Goal: Task Accomplishment & Management: Manage account settings

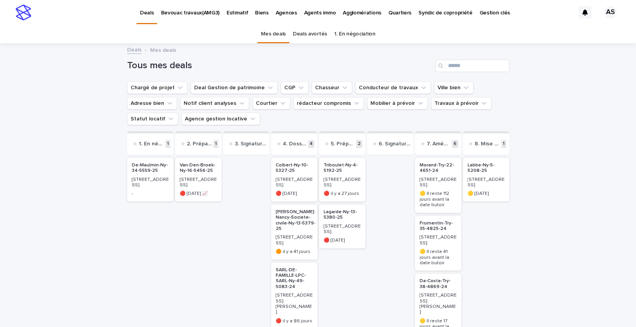
click at [195, 177] on div "[STREET_ADDRESS]" at bounding box center [198, 181] width 37 height 13
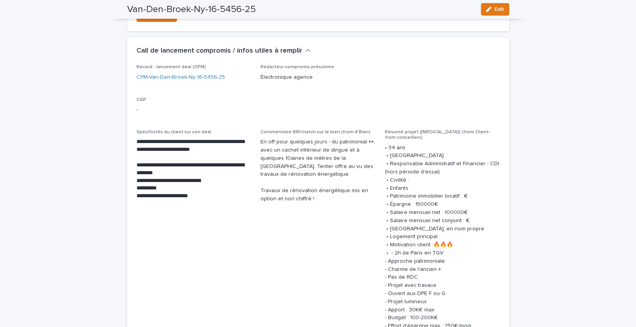
scroll to position [558, 0]
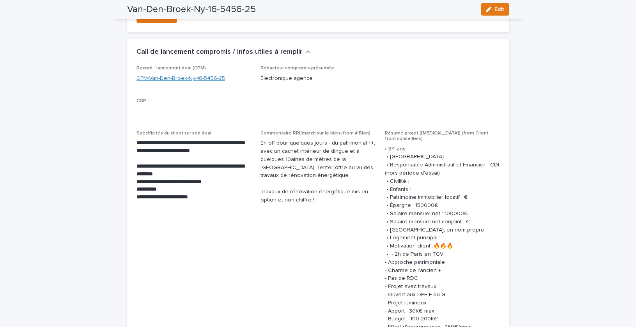
click at [154, 77] on link "CPM-Van-Den-Broek-Ny-16-5456-25" at bounding box center [180, 78] width 89 height 8
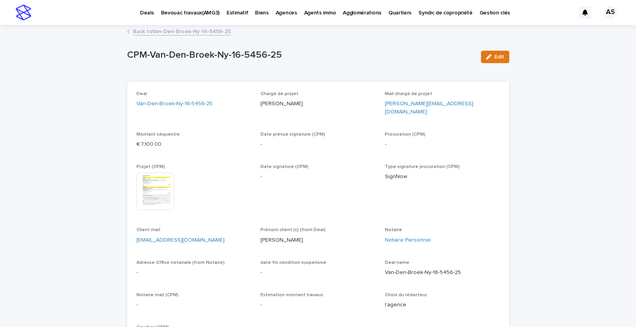
click at [139, 32] on link "Back to Van-Den-Broek-Ny-16-5456-25" at bounding box center [182, 31] width 98 height 9
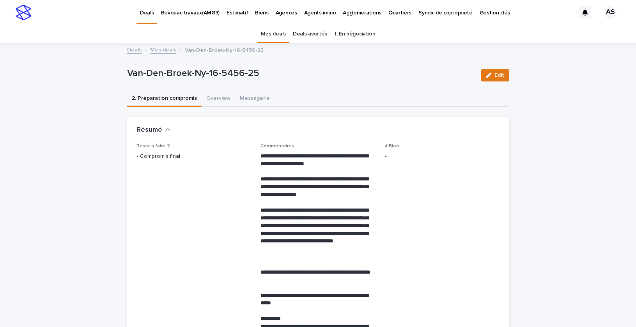
click at [277, 34] on link "Mes deals" at bounding box center [273, 34] width 25 height 18
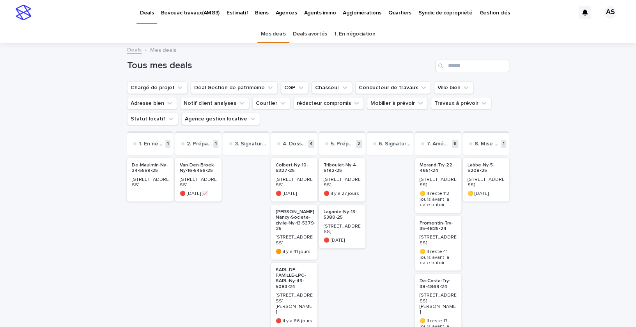
click at [137, 173] on p "De-Maulmin-Ny-34-5559-25" at bounding box center [150, 168] width 37 height 11
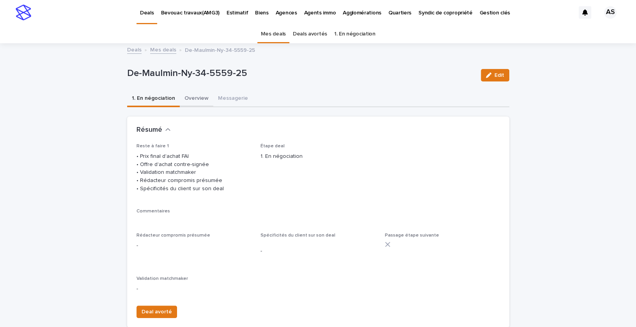
click at [192, 94] on button "Overview" at bounding box center [197, 99] width 34 height 16
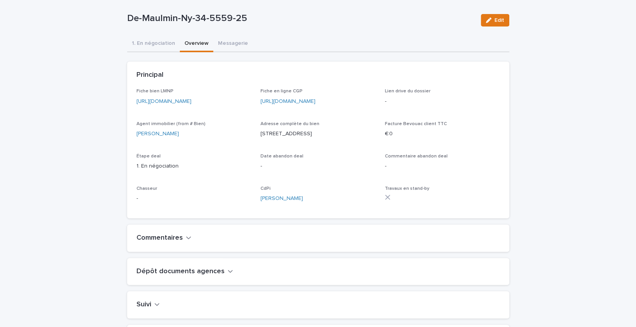
scroll to position [62, 0]
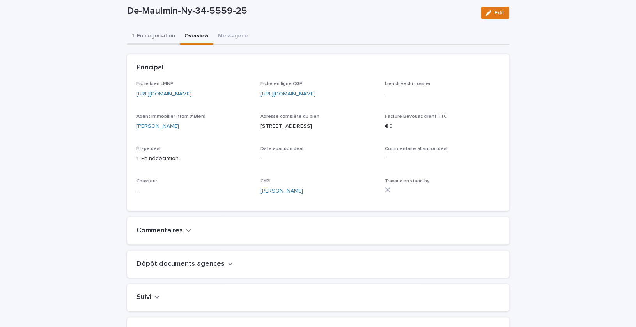
click at [144, 31] on button "1. En négociation" at bounding box center [153, 36] width 53 height 16
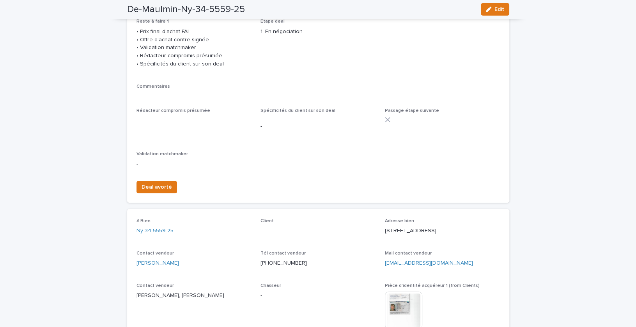
scroll to position [113, 0]
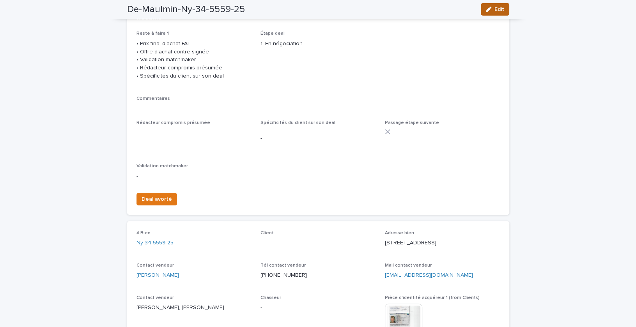
click at [494, 13] on button "Edit" at bounding box center [495, 9] width 28 height 12
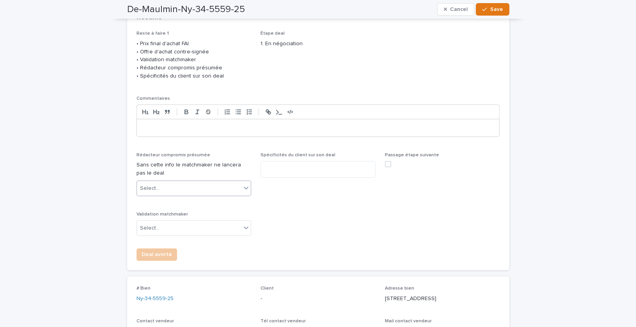
click at [209, 195] on div "Select..." at bounding box center [189, 188] width 105 height 13
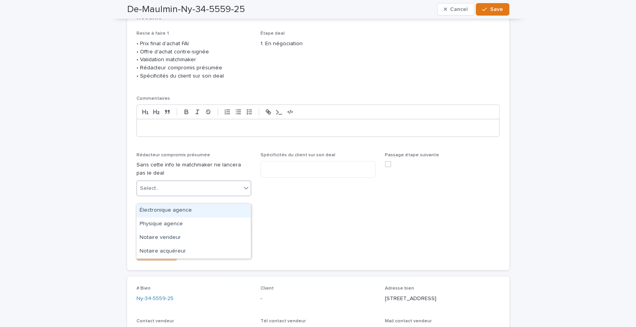
click at [184, 214] on div "Électronique agence" at bounding box center [193, 211] width 114 height 14
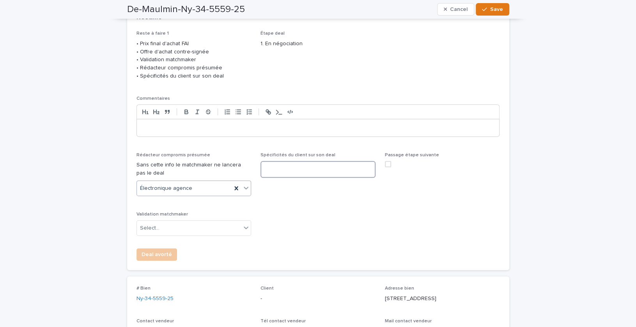
click at [291, 177] on textarea at bounding box center [317, 169] width 115 height 16
type textarea "***"
click at [190, 235] on div "Select..." at bounding box center [189, 228] width 105 height 13
click at [183, 250] on div "Oui" at bounding box center [193, 250] width 114 height 14
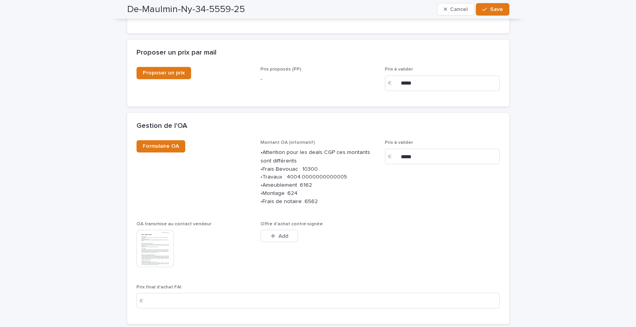
scroll to position [879, 0]
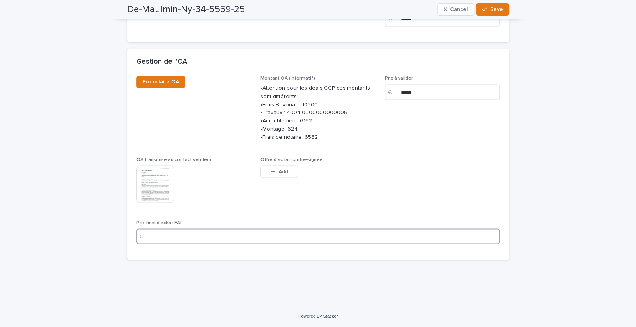
click at [234, 242] on input at bounding box center [317, 237] width 363 height 16
type input "*****"
click at [278, 209] on span "Offre d'achat contre-signée This file cannot be opened Download File Add" at bounding box center [317, 184] width 115 height 54
click at [490, 12] on button "Save" at bounding box center [492, 9] width 33 height 12
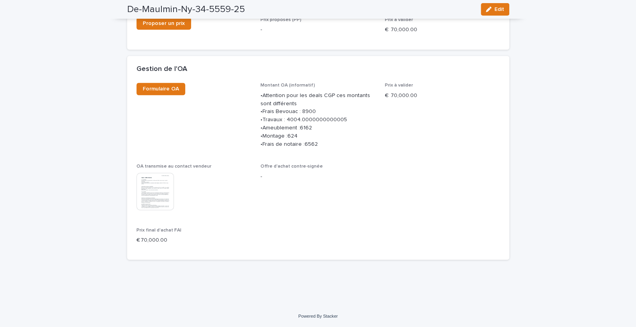
scroll to position [766, 0]
click at [487, 12] on icon "button" at bounding box center [488, 9] width 5 height 5
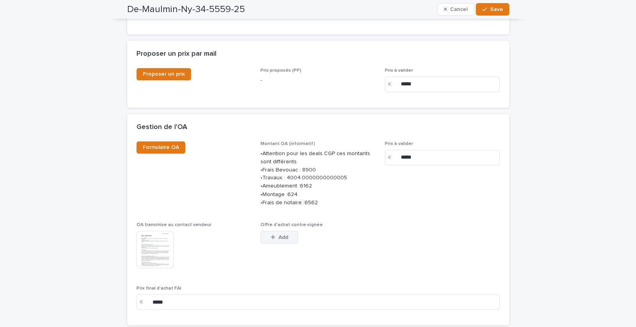
click at [280, 240] on span "Add" at bounding box center [283, 236] width 10 height 5
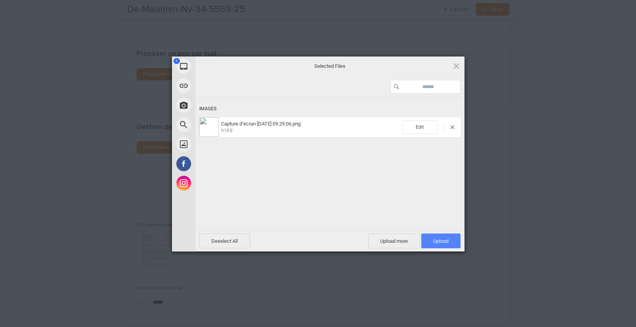
click at [433, 239] on span "Upload 1" at bounding box center [440, 241] width 15 height 6
click at [340, 129] on span "0.00B / 91KB" at bounding box center [334, 130] width 227 height 7
click at [452, 129] on div "Capture d’écran 2025-08-21 à 09.29.06.png 0.00B / 91KB" at bounding box center [329, 126] width 261 height 19
click at [452, 124] on div "Capture d’écran 2025-08-21 à 09.29.06.png 0.00B / 91KB" at bounding box center [329, 126] width 261 height 19
click at [452, 127] on span at bounding box center [452, 127] width 4 height 4
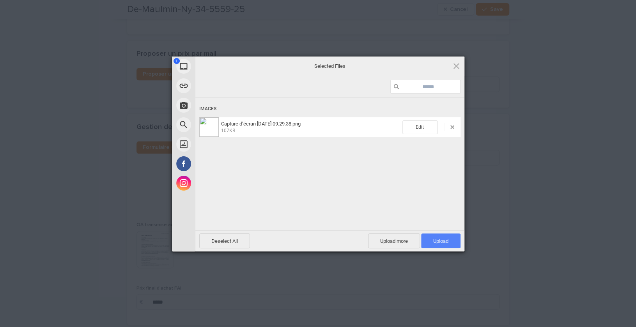
click at [439, 236] on span "Upload 1" at bounding box center [440, 241] width 39 height 15
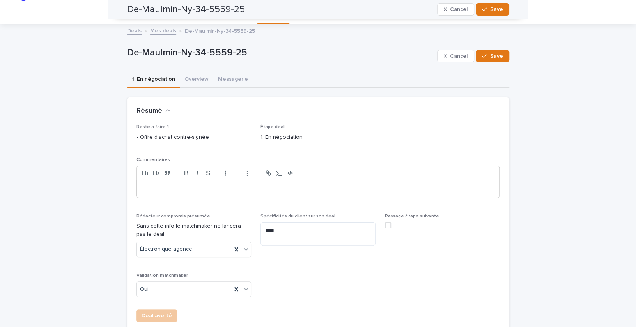
scroll to position [0, 0]
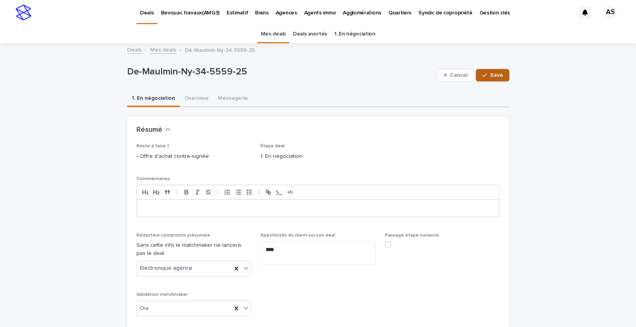
click at [499, 75] on span "Save" at bounding box center [496, 75] width 13 height 5
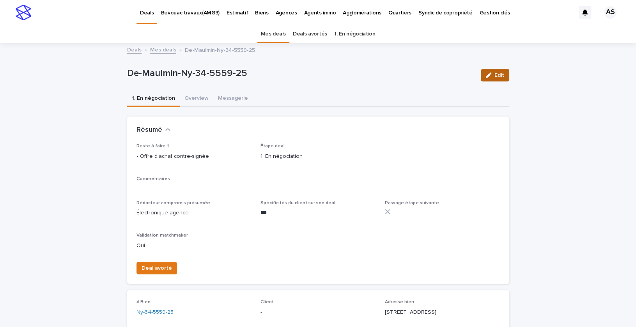
click at [496, 74] on span "Edit" at bounding box center [499, 75] width 10 height 5
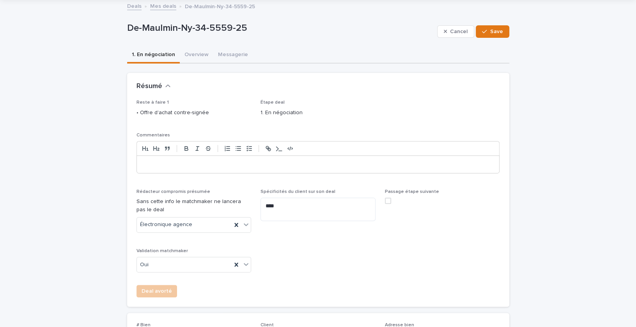
scroll to position [67, 0]
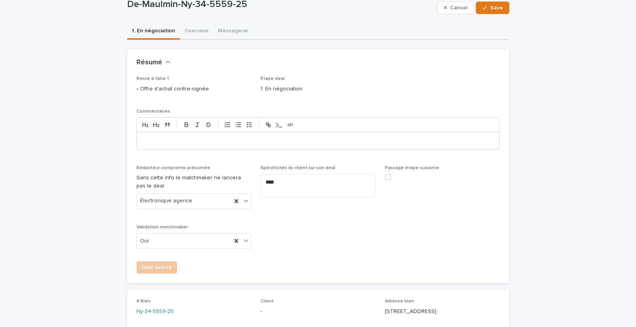
click at [387, 180] on span at bounding box center [388, 177] width 6 height 6
click at [493, 10] on span "Save" at bounding box center [496, 7] width 13 height 5
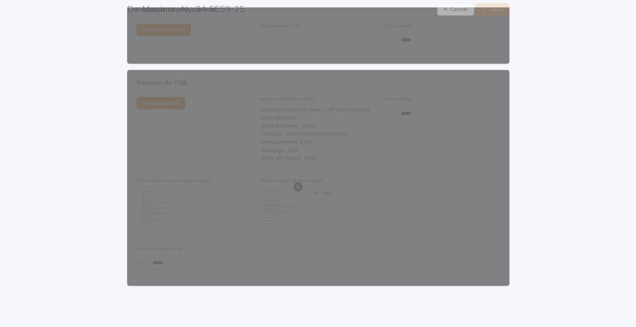
scroll to position [891, 0]
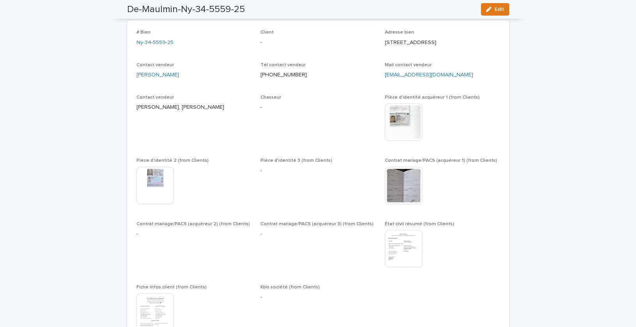
scroll to position [0, 0]
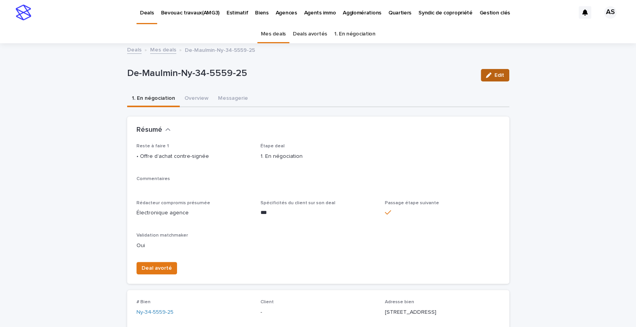
click at [495, 78] on button "Edit" at bounding box center [495, 75] width 28 height 12
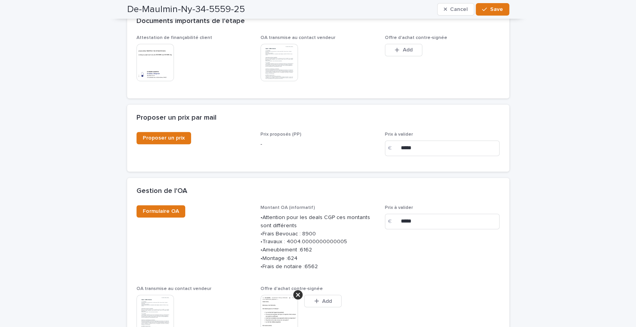
scroll to position [851, 0]
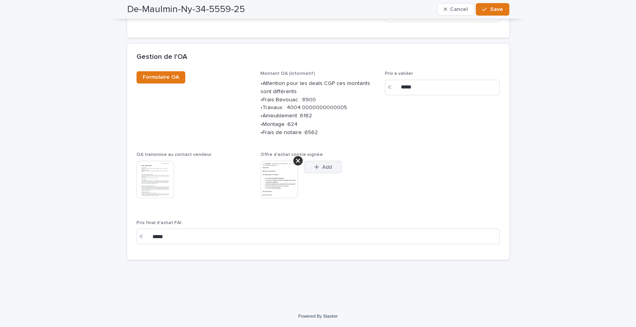
click at [324, 166] on span "Add" at bounding box center [327, 166] width 10 height 5
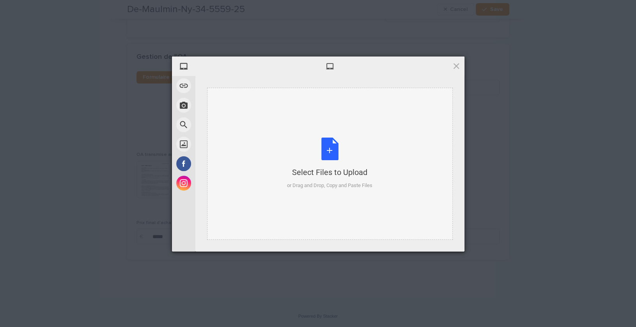
click at [324, 147] on div "Select Files to Upload or Drag and Drop, Copy and Paste Files" at bounding box center [329, 164] width 85 height 52
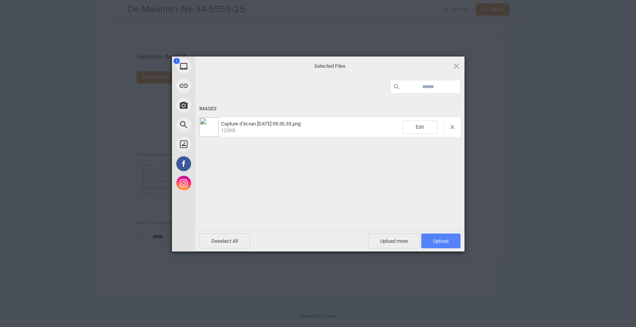
click at [435, 240] on span "Upload 1" at bounding box center [440, 241] width 15 height 6
click at [348, 172] on div "Uploading Capture d’écran 2025-08-21 à 09.30.33.png 0.00B / 125KB" at bounding box center [329, 176] width 269 height 156
click at [453, 129] on span at bounding box center [452, 127] width 4 height 4
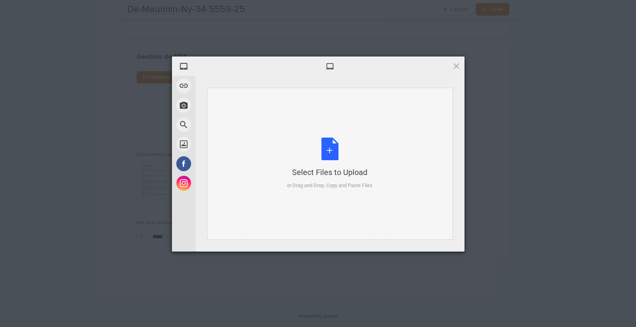
click at [370, 154] on div "Select Files to Upload or Drag and Drop, Copy and Paste Files" at bounding box center [329, 164] width 85 height 52
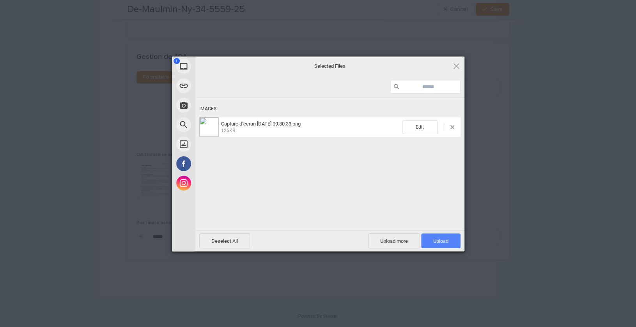
click at [428, 241] on span "Upload 1" at bounding box center [440, 241] width 39 height 15
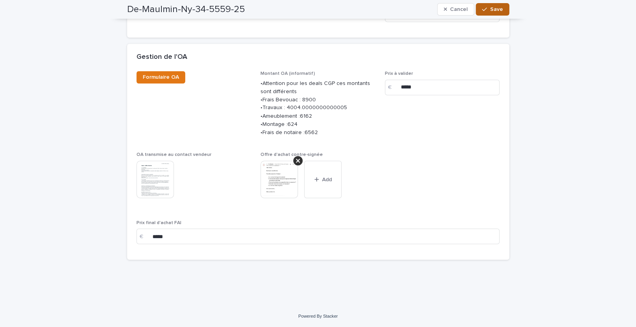
click at [495, 14] on button "Save" at bounding box center [492, 9] width 33 height 12
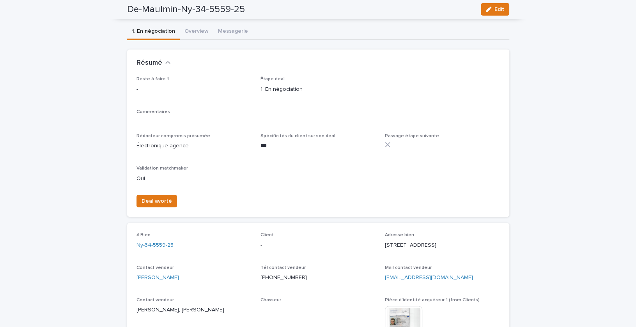
scroll to position [0, 0]
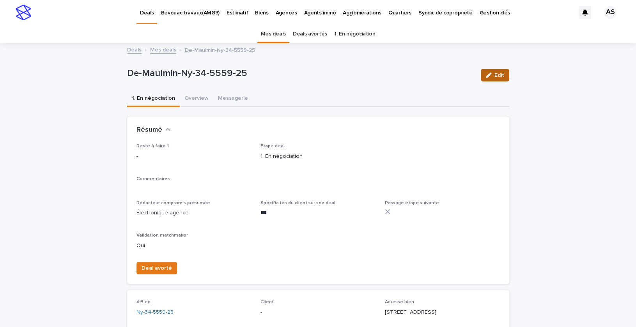
click at [505, 75] on button "Edit" at bounding box center [495, 75] width 28 height 12
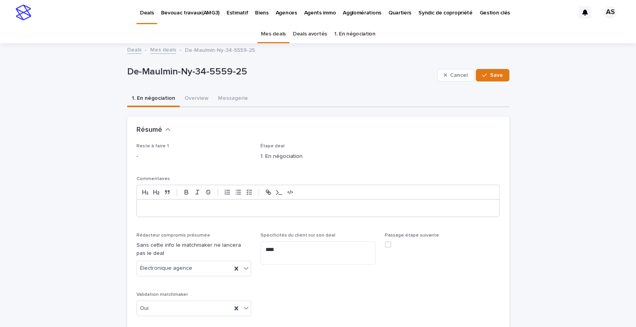
click at [389, 246] on span at bounding box center [388, 244] width 6 height 6
click at [496, 77] on span "Save" at bounding box center [496, 75] width 13 height 5
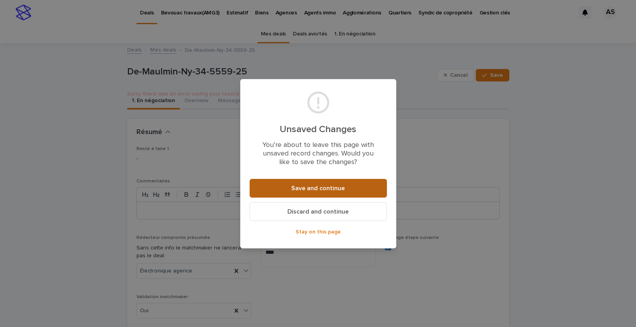
click at [288, 185] on button "Save and continue" at bounding box center [318, 188] width 137 height 19
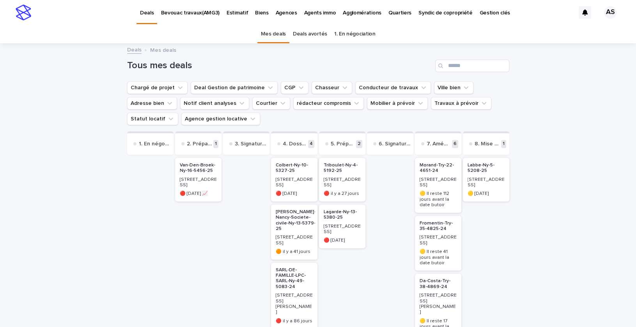
scroll to position [95, 0]
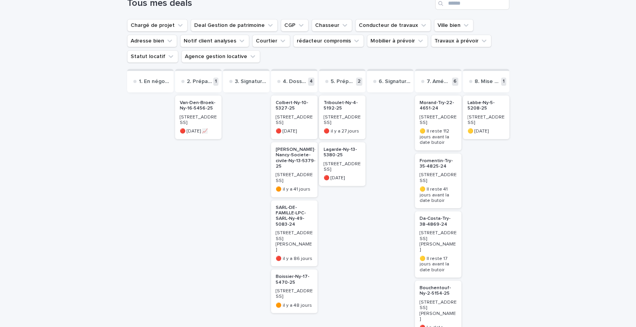
scroll to position [62, 0]
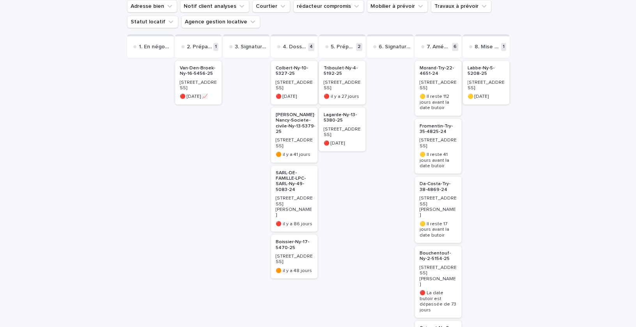
scroll to position [58, 0]
